Goal: Information Seeking & Learning: Learn about a topic

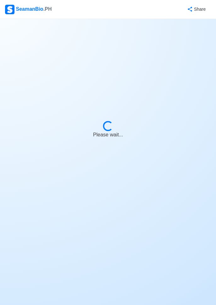
select select "Chief Officer"
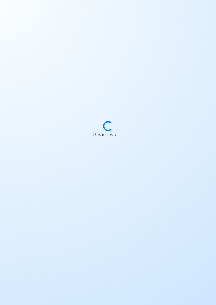
scroll to position [30, 0]
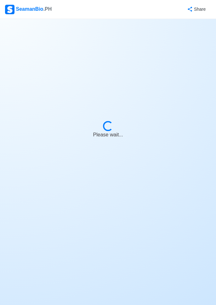
select select "Chief Officer"
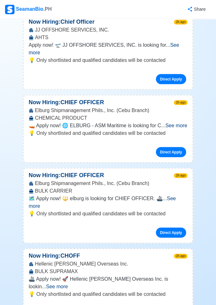
scroll to position [360, 0]
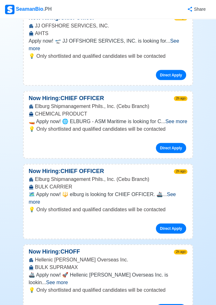
click at [176, 191] on span "See more" at bounding box center [102, 197] width 147 height 13
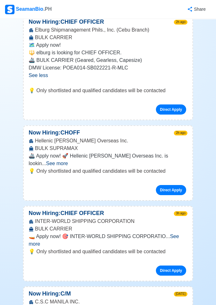
scroll to position [509, 0]
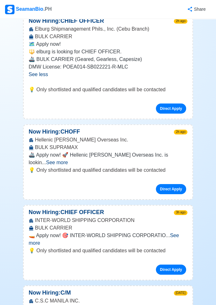
click at [68, 160] on span "See more" at bounding box center [57, 162] width 22 height 5
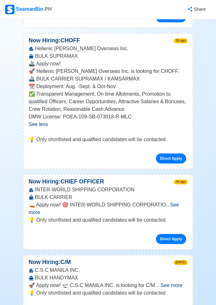
scroll to position [601, 0]
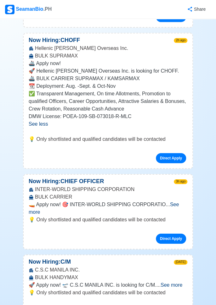
click at [175, 201] on span "See more" at bounding box center [104, 207] width 150 height 13
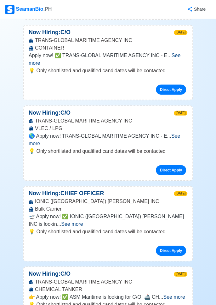
scroll to position [1280, 0]
